Goal: Task Accomplishment & Management: Use online tool/utility

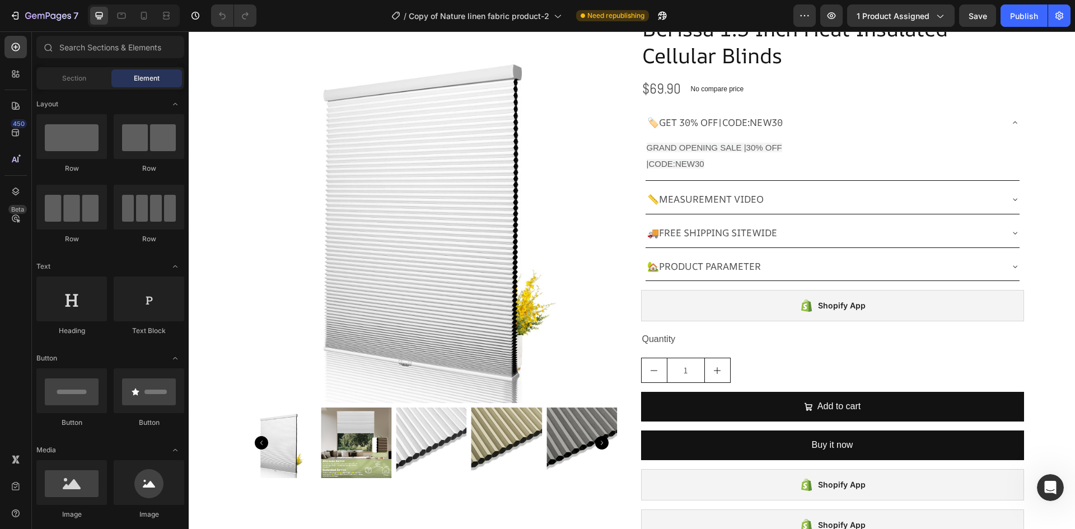
scroll to position [63, 0]
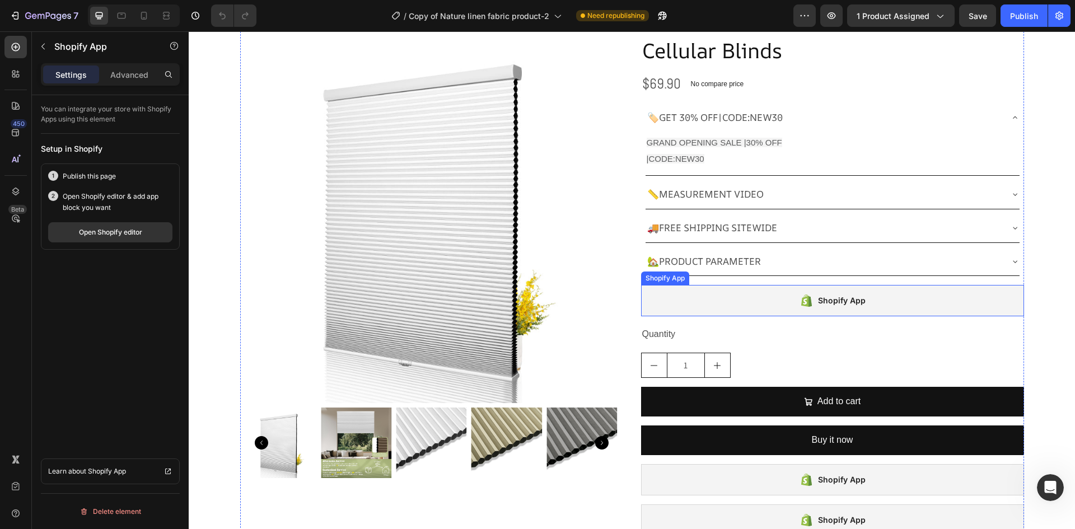
click at [725, 298] on div "Shopify App" at bounding box center [832, 300] width 383 height 31
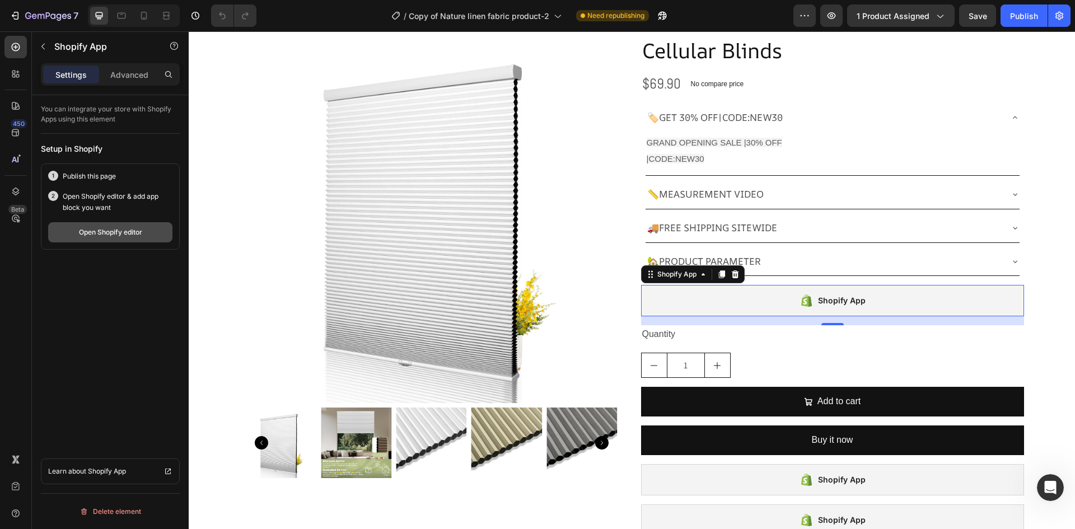
click at [122, 236] on div "Open Shopify editor" at bounding box center [110, 232] width 63 height 10
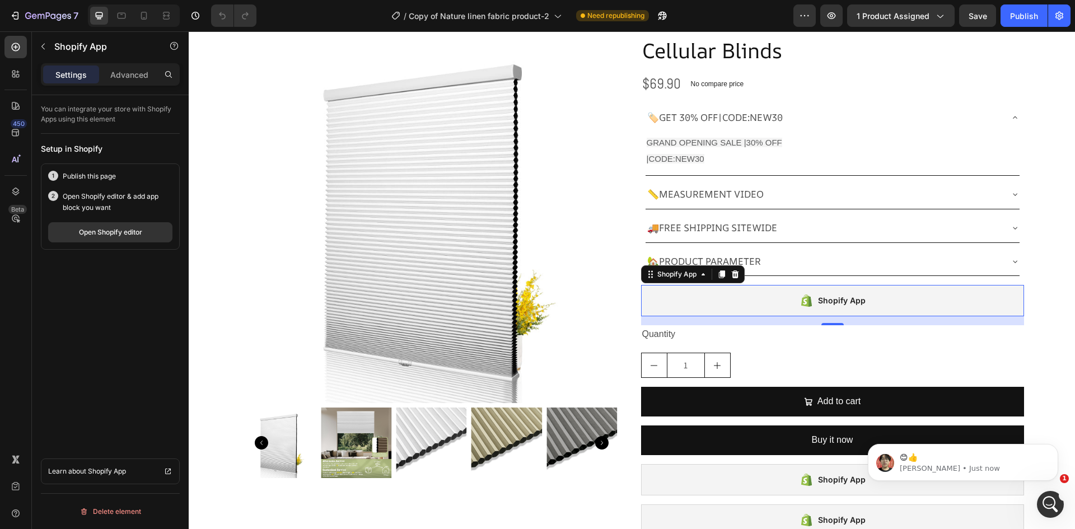
scroll to position [0, 0]
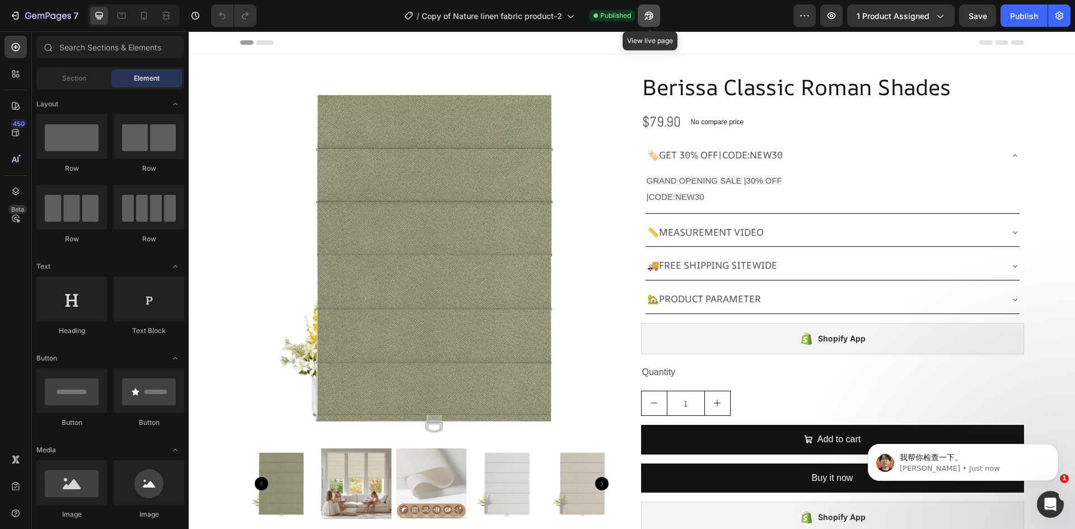
click at [647, 16] on icon "button" at bounding box center [648, 15] width 11 height 11
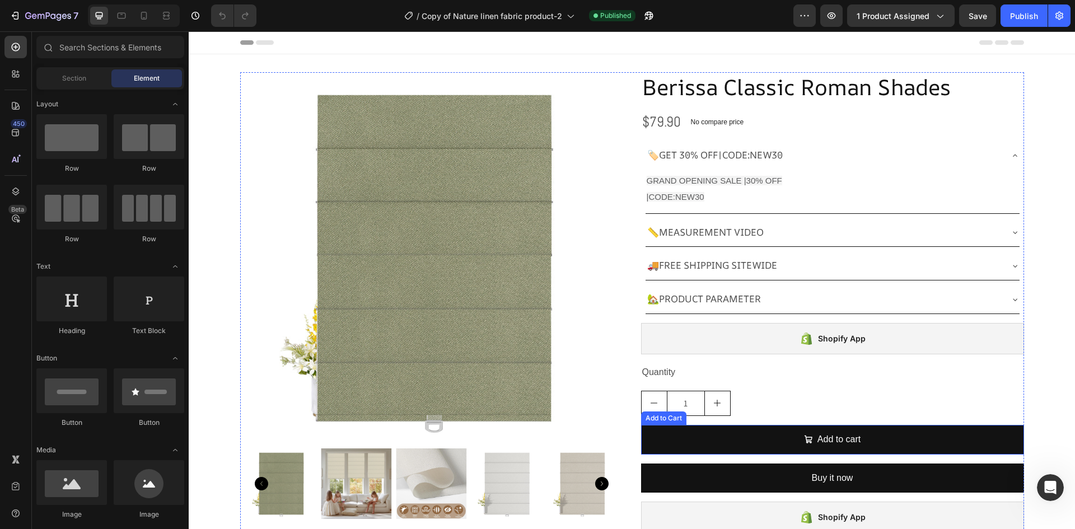
scroll to position [435, 0]
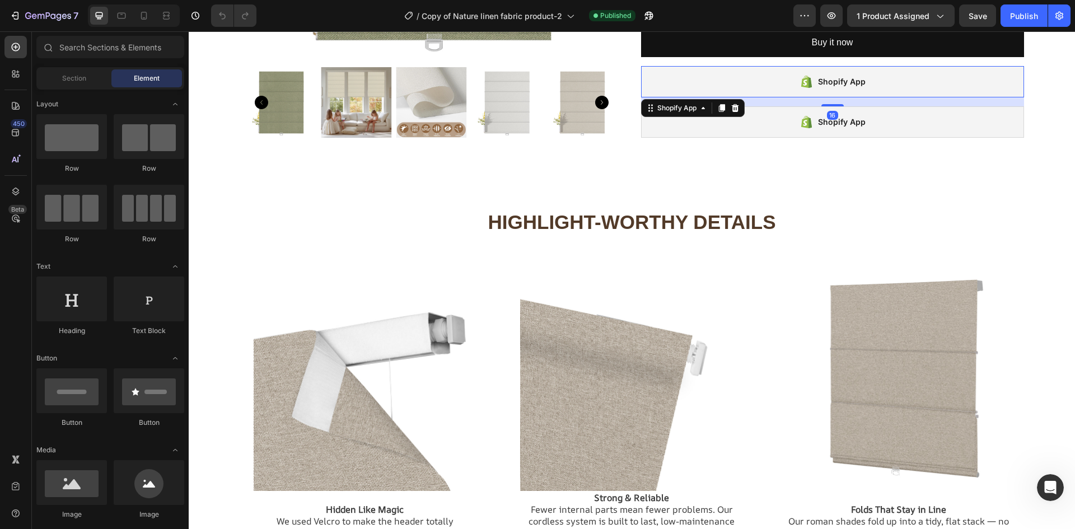
click at [766, 84] on div "Shopify App" at bounding box center [832, 81] width 383 height 31
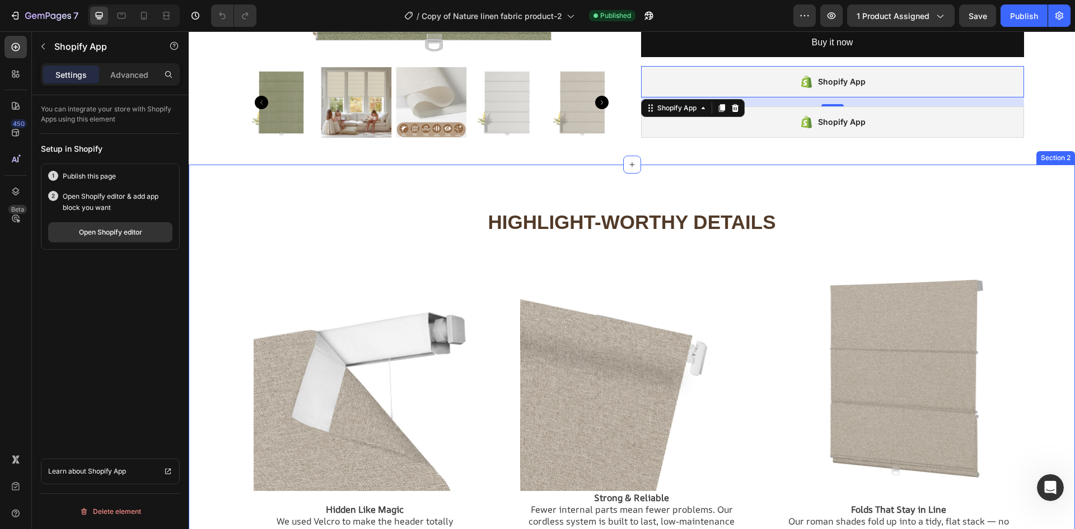
scroll to position [0, 0]
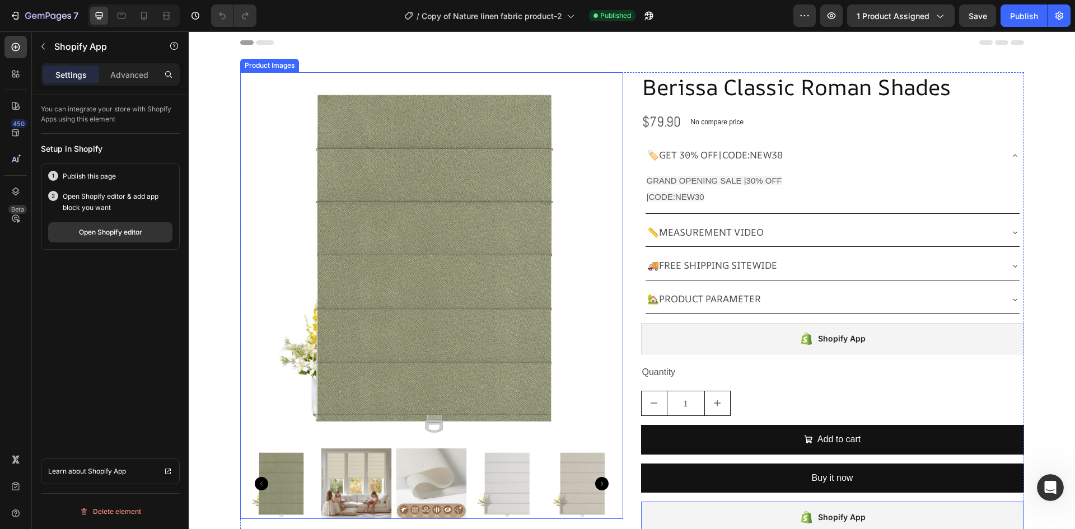
click at [306, 284] on img at bounding box center [432, 258] width 372 height 372
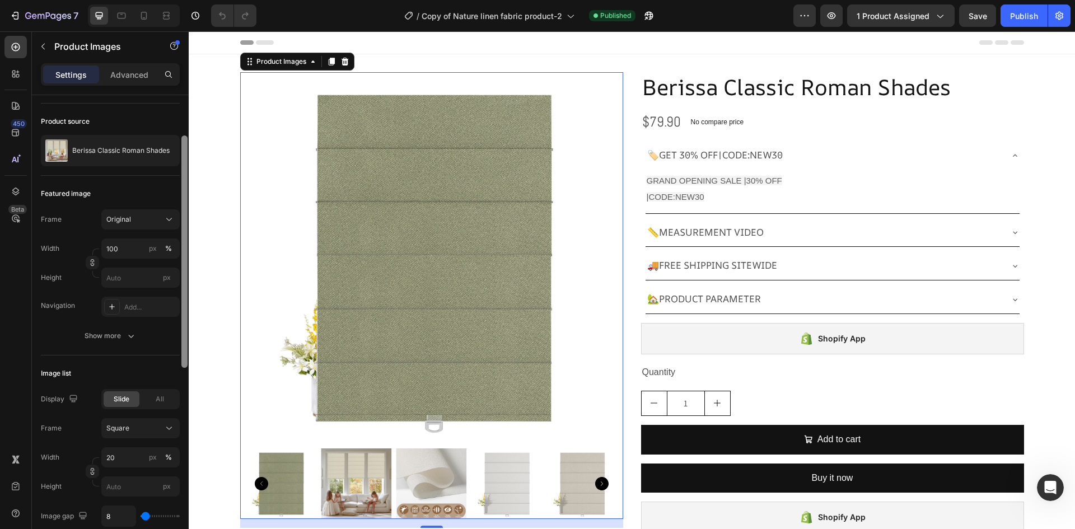
scroll to position [74, 0]
drag, startPoint x: 183, startPoint y: 292, endPoint x: 188, endPoint y: 329, distance: 37.3
click at [188, 329] on div at bounding box center [184, 328] width 8 height 466
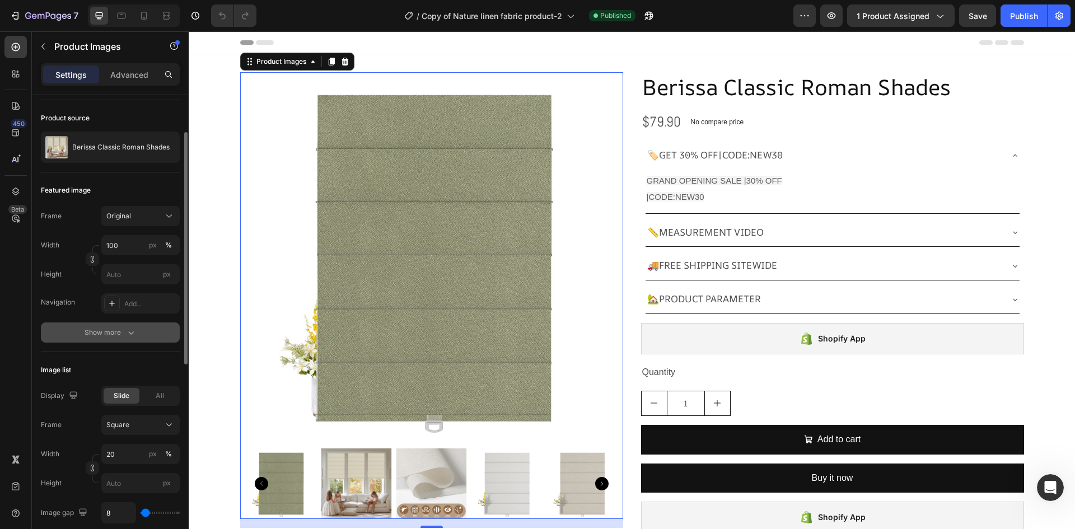
click at [125, 324] on button "Show more" at bounding box center [110, 332] width 139 height 20
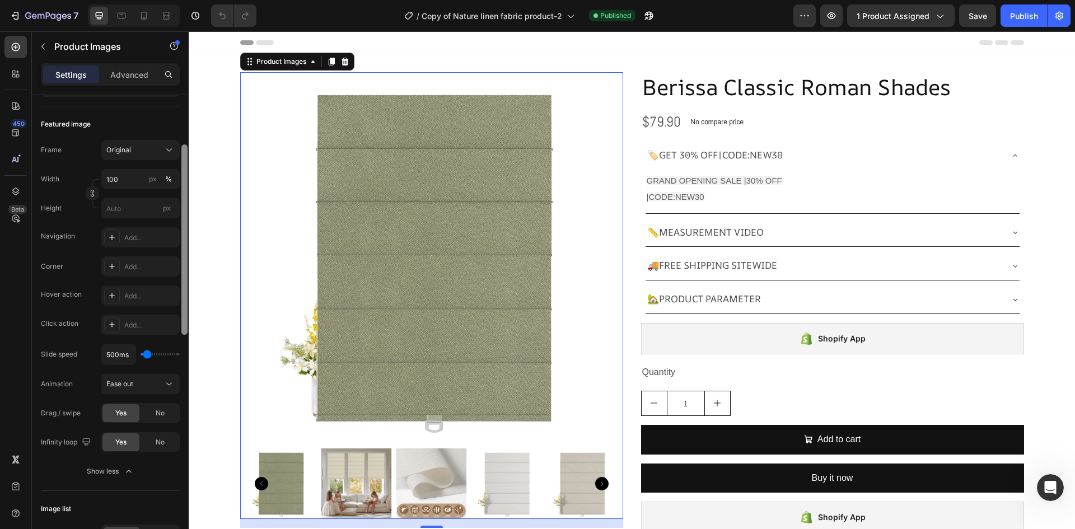
scroll to position [146, 0]
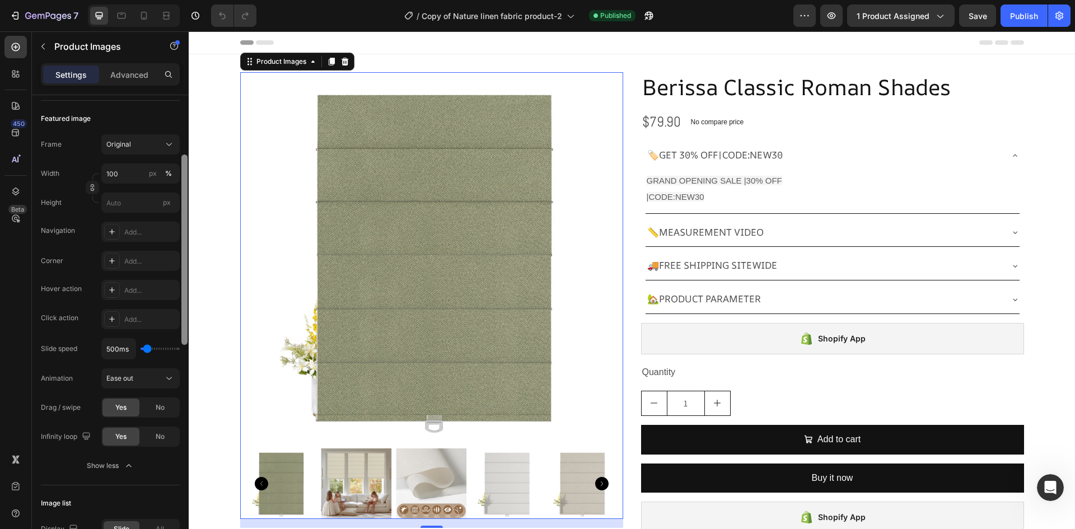
drag, startPoint x: 182, startPoint y: 341, endPoint x: 188, endPoint y: 377, distance: 36.4
click at [188, 377] on div at bounding box center [184, 328] width 8 height 466
click at [133, 317] on div "Add..." at bounding box center [150, 320] width 53 height 10
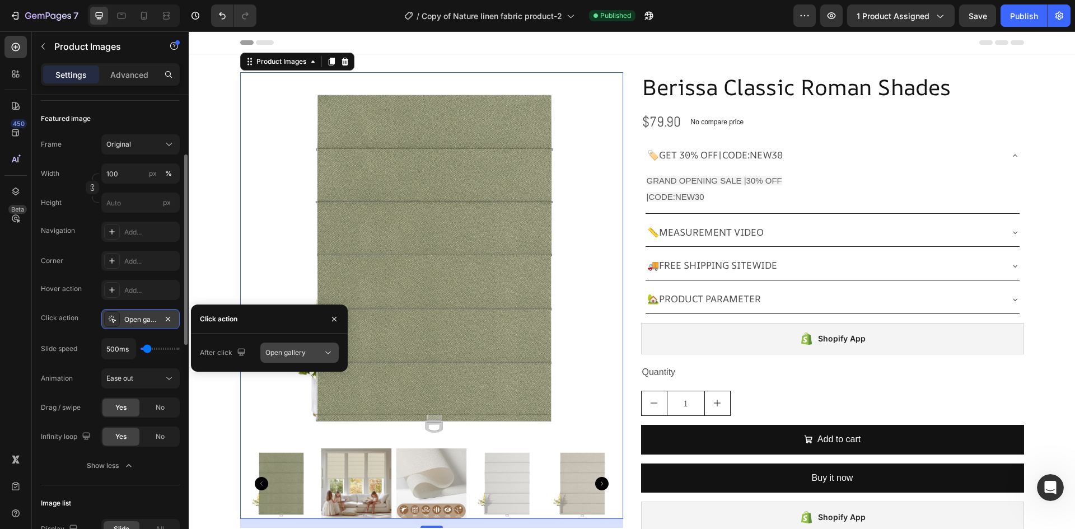
click at [303, 352] on span "Open gallery" at bounding box center [285, 352] width 40 height 8
click at [301, 352] on span "Open gallery" at bounding box center [285, 352] width 40 height 8
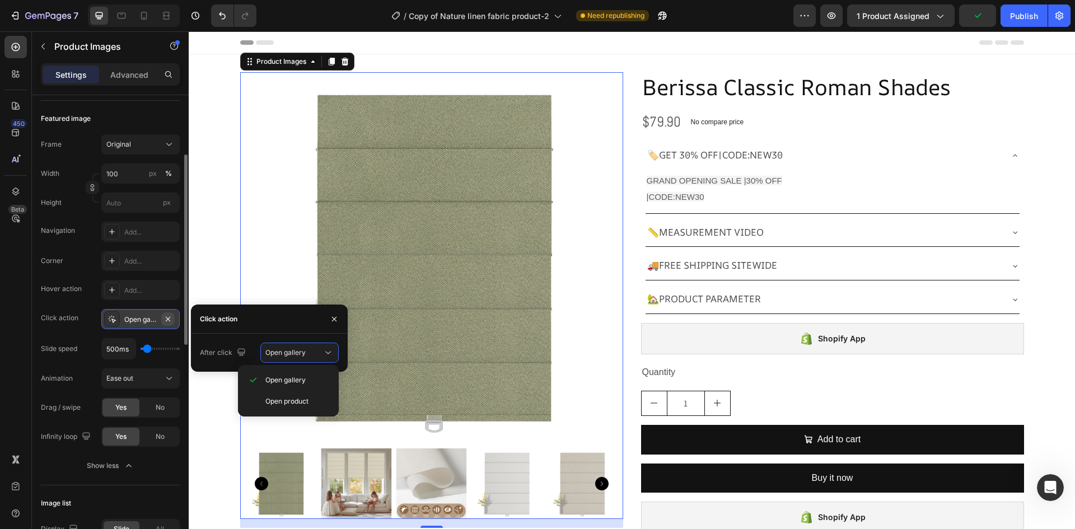
click at [166, 321] on icon "button" at bounding box center [168, 318] width 4 height 4
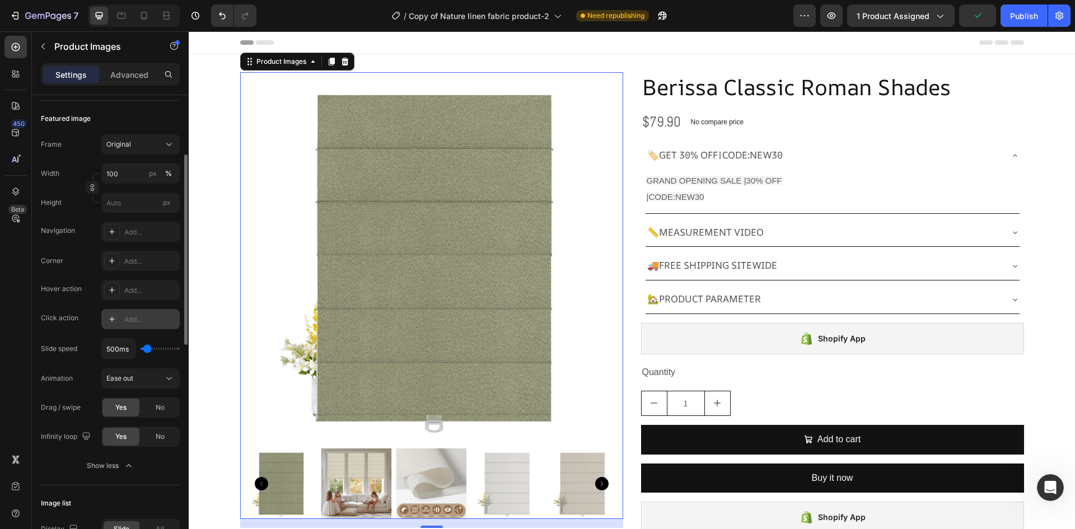
click at [4, 315] on div "450 Beta" at bounding box center [16, 280] width 32 height 498
click at [132, 319] on div "Add..." at bounding box center [150, 320] width 53 height 10
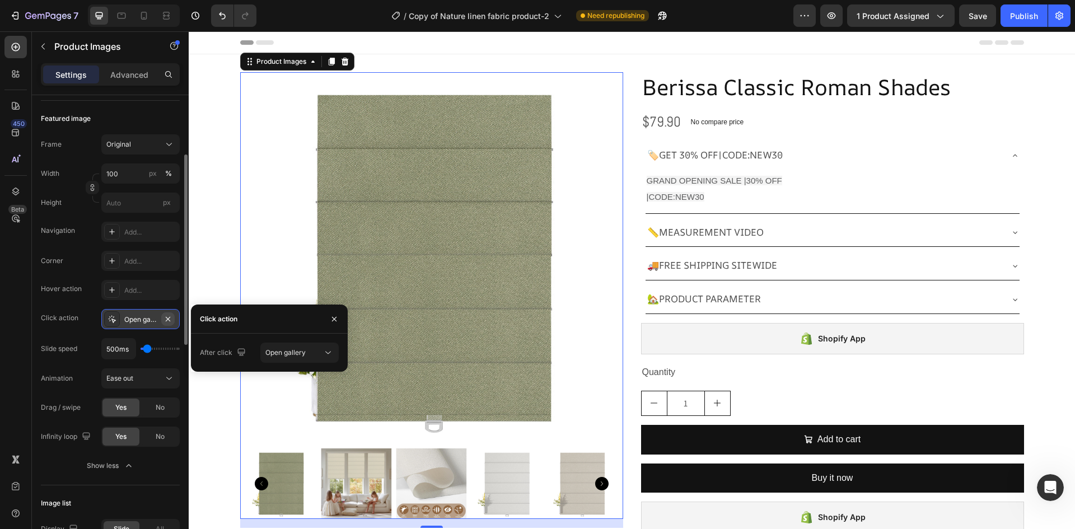
drag, startPoint x: 167, startPoint y: 321, endPoint x: 168, endPoint y: 315, distance: 6.3
click at [168, 315] on icon "button" at bounding box center [167, 319] width 9 height 9
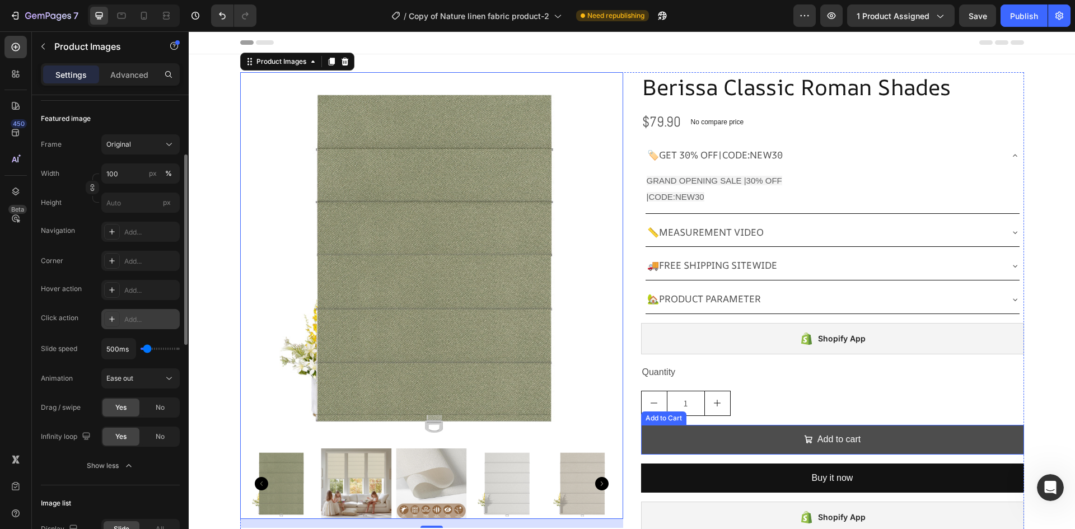
click at [770, 447] on button "Add to cart" at bounding box center [832, 440] width 383 height 30
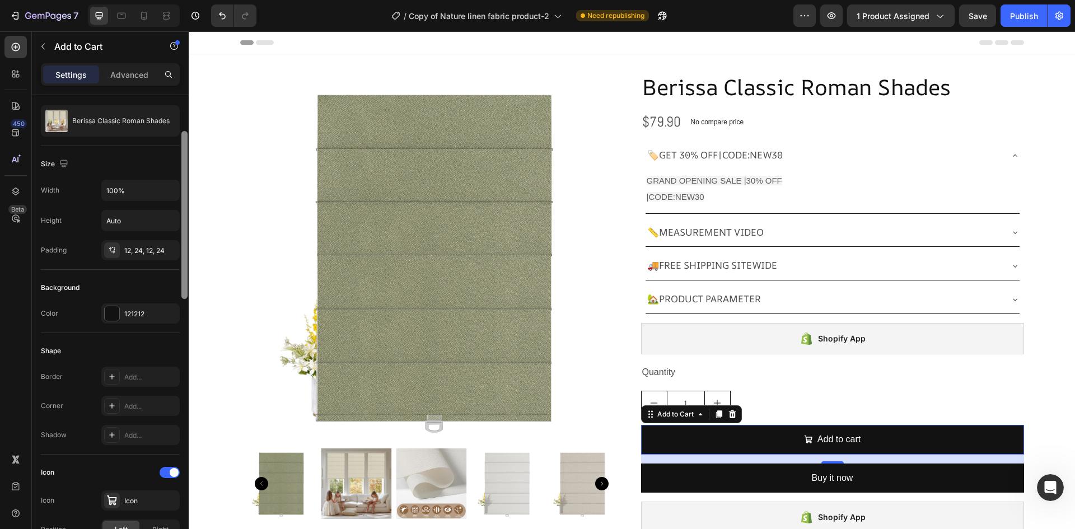
scroll to position [104, 0]
drag, startPoint x: 187, startPoint y: 242, endPoint x: 185, endPoint y: 279, distance: 37.6
click at [185, 279] on div at bounding box center [184, 216] width 6 height 168
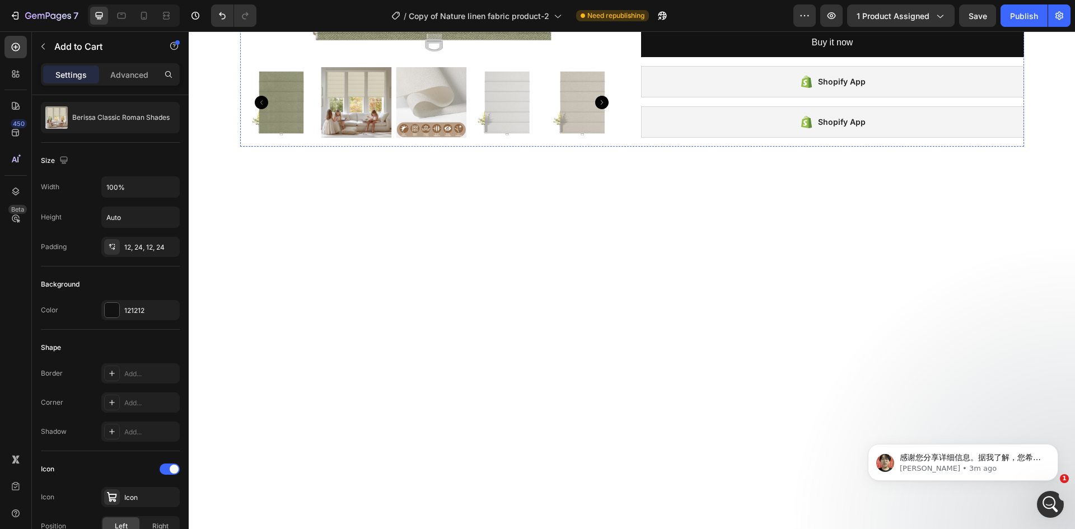
scroll to position [0, 0]
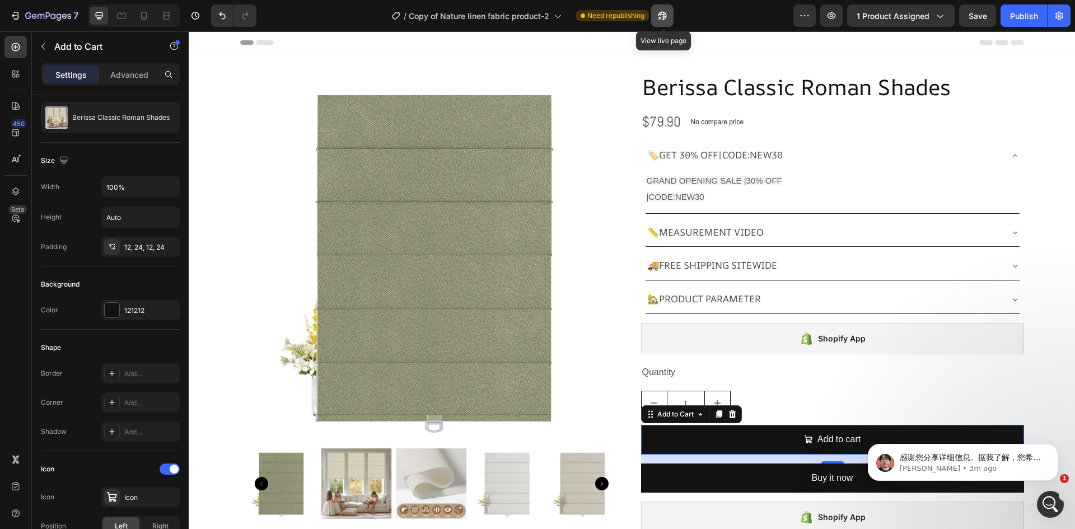
click at [661, 17] on icon "button" at bounding box center [659, 18] width 3 height 3
click at [662, 11] on icon "button" at bounding box center [662, 15] width 11 height 11
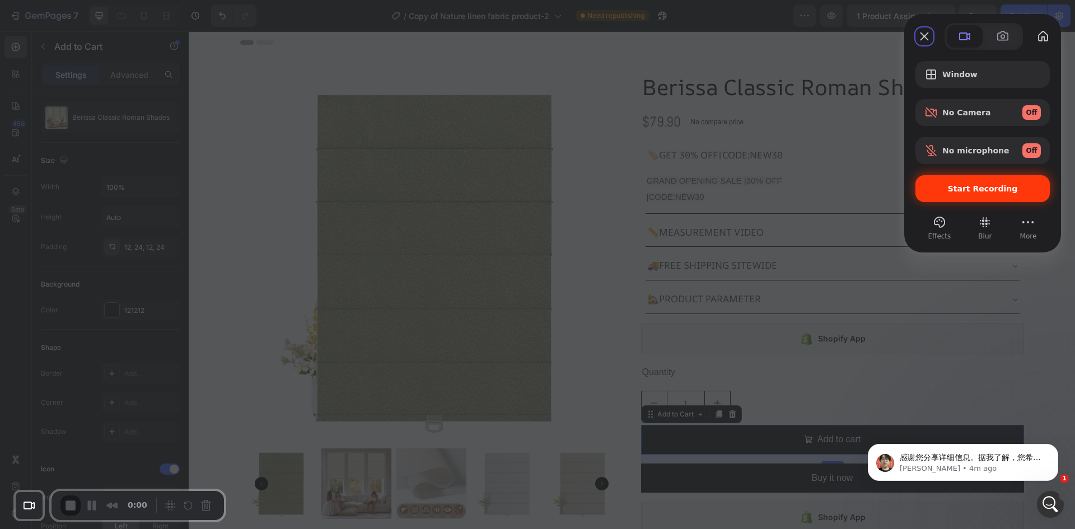
click at [974, 179] on div "Start Recording" at bounding box center [982, 188] width 134 height 27
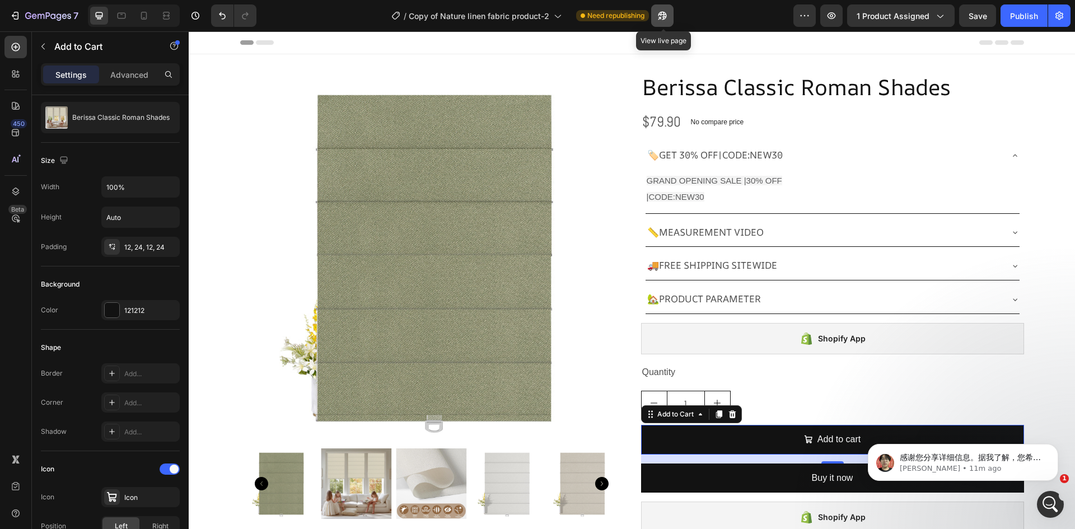
click at [661, 12] on icon "button" at bounding box center [662, 15] width 11 height 11
click at [662, 12] on icon "button" at bounding box center [662, 15] width 11 height 11
